Goal: Transaction & Acquisition: Purchase product/service

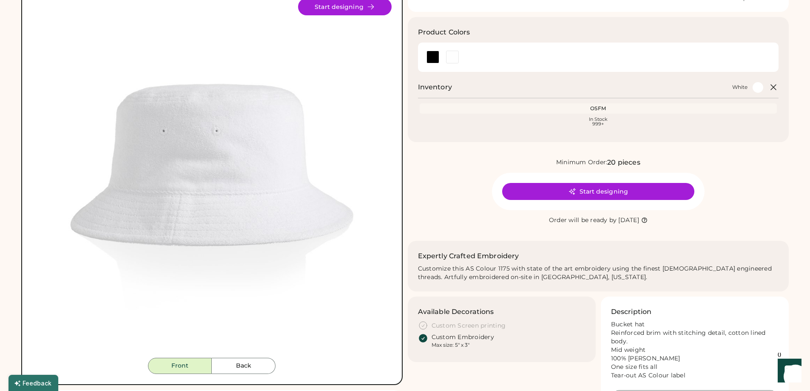
scroll to position [85, 0]
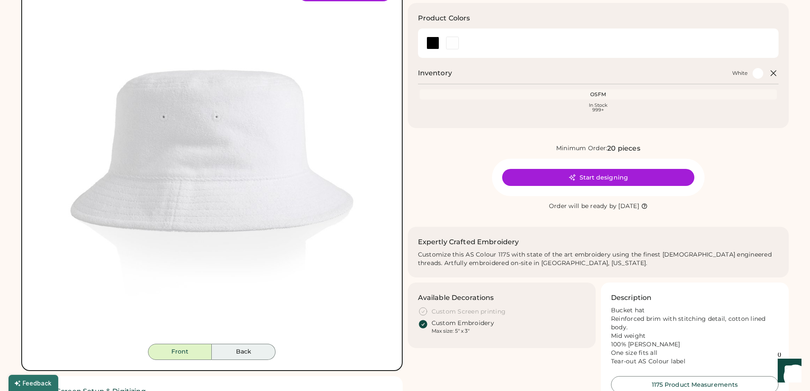
click at [247, 351] on button "Back" at bounding box center [244, 352] width 64 height 16
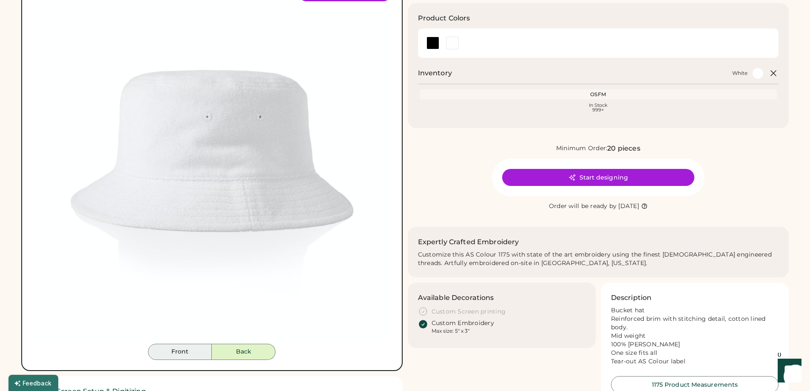
click at [190, 353] on button "Front" at bounding box center [180, 352] width 64 height 16
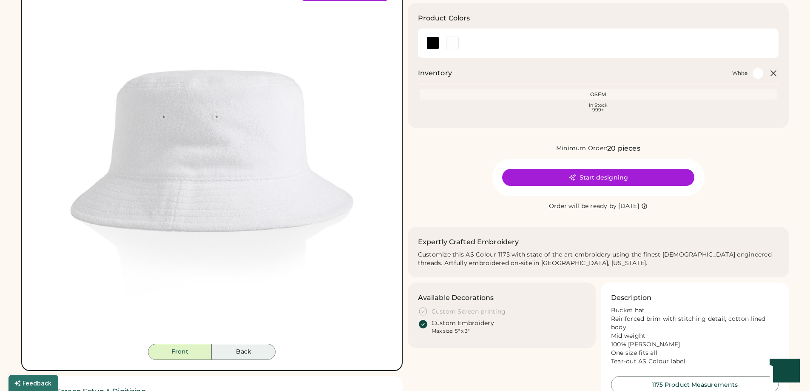
click at [239, 352] on button "Back" at bounding box center [244, 352] width 64 height 16
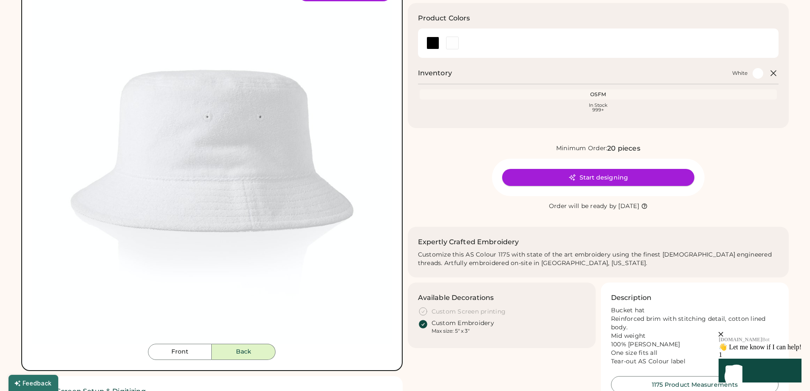
click at [602, 178] on button "Start designing" at bounding box center [598, 177] width 192 height 17
